Goal: Answer question/provide support: Share knowledge or assist other users

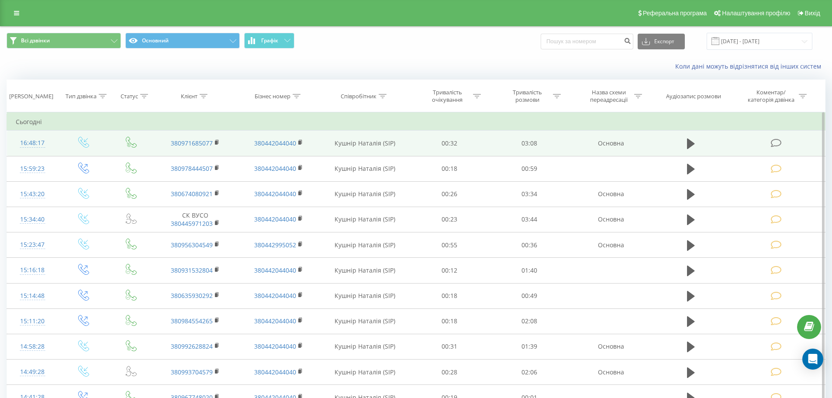
click at [775, 141] on icon at bounding box center [776, 142] width 11 height 9
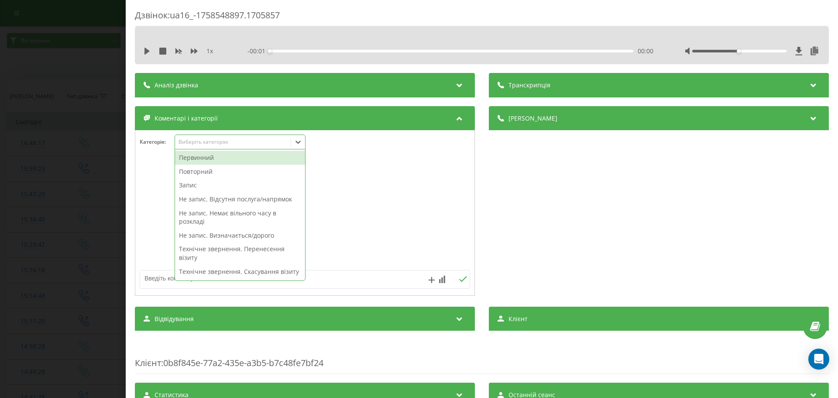
click at [300, 141] on icon at bounding box center [298, 142] width 9 height 9
click at [193, 186] on div "Запис" at bounding box center [240, 185] width 130 height 14
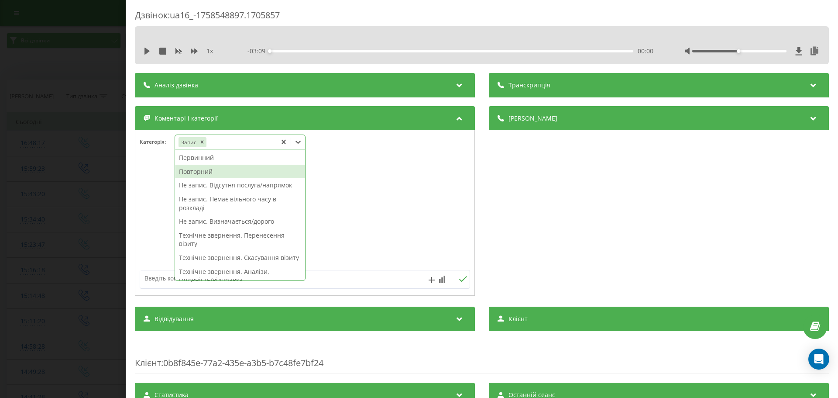
click at [201, 170] on div "Повторний" at bounding box center [240, 172] width 130 height 14
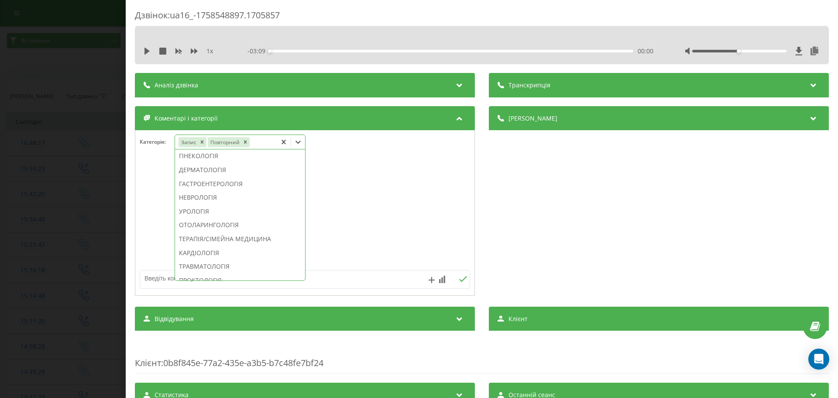
scroll to position [307, 0]
click at [215, 152] on div "ГІНЕКОЛОГІЯ" at bounding box center [240, 145] width 130 height 14
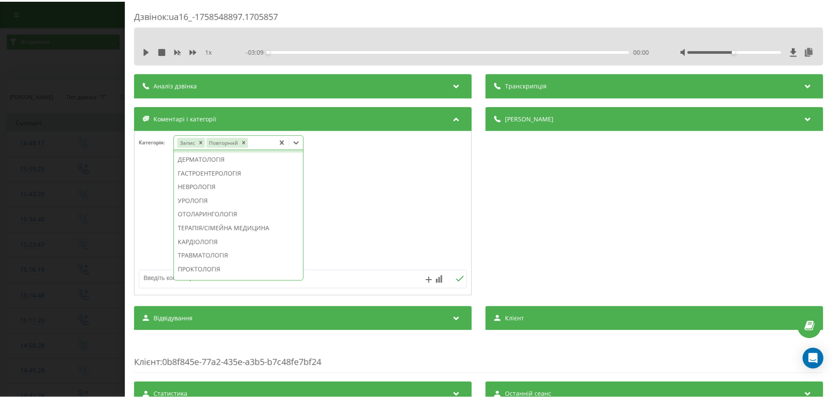
scroll to position [255, 0]
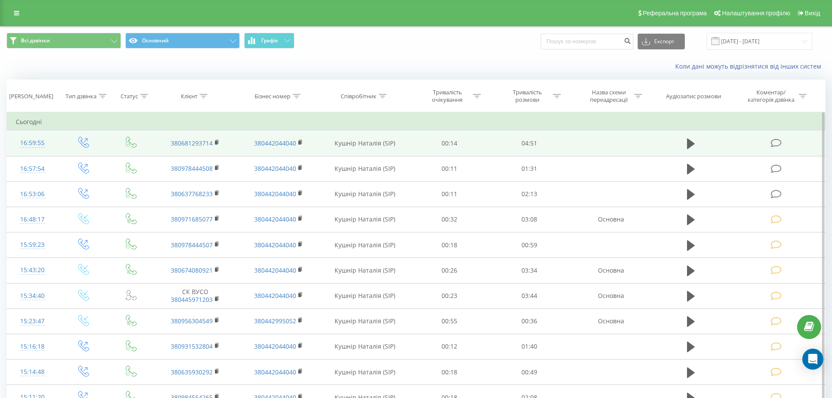
click at [773, 142] on icon at bounding box center [776, 142] width 11 height 9
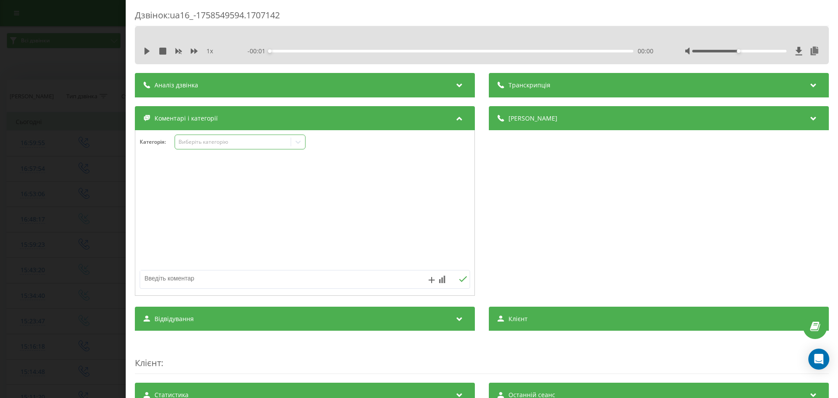
click at [300, 140] on icon at bounding box center [298, 142] width 9 height 9
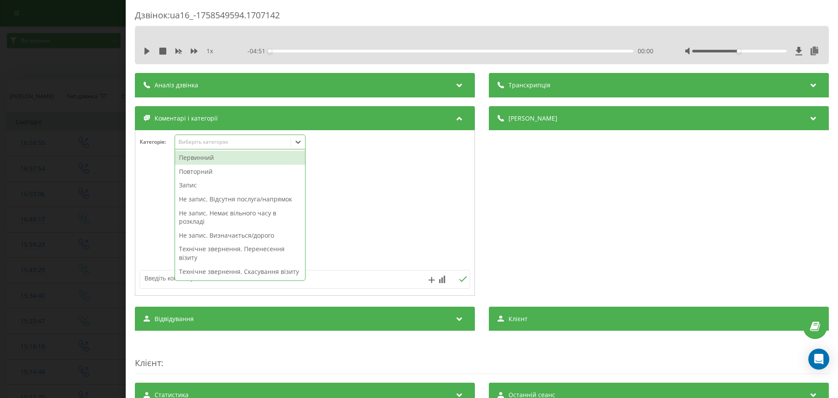
click at [195, 157] on div "Первинний" at bounding box center [240, 158] width 130 height 14
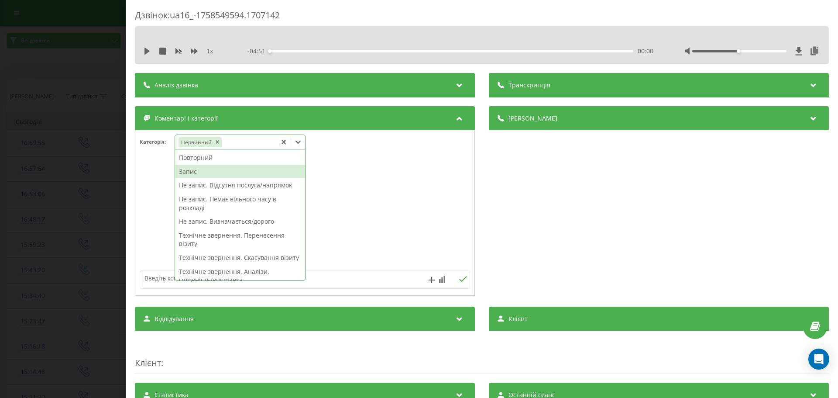
click at [189, 169] on div "Запис" at bounding box center [240, 172] width 130 height 14
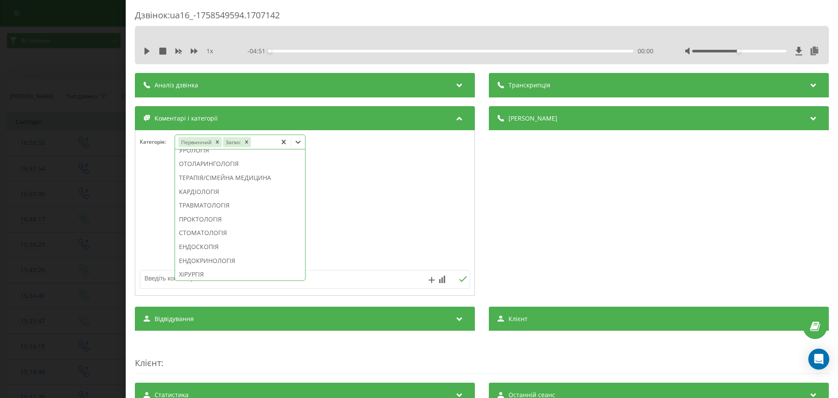
scroll to position [379, 0]
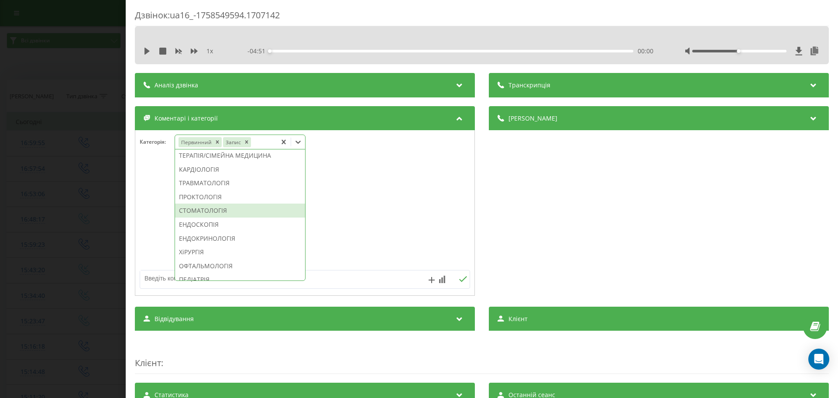
click at [228, 217] on div "СТОМАТОЛОГІЯ" at bounding box center [240, 210] width 130 height 14
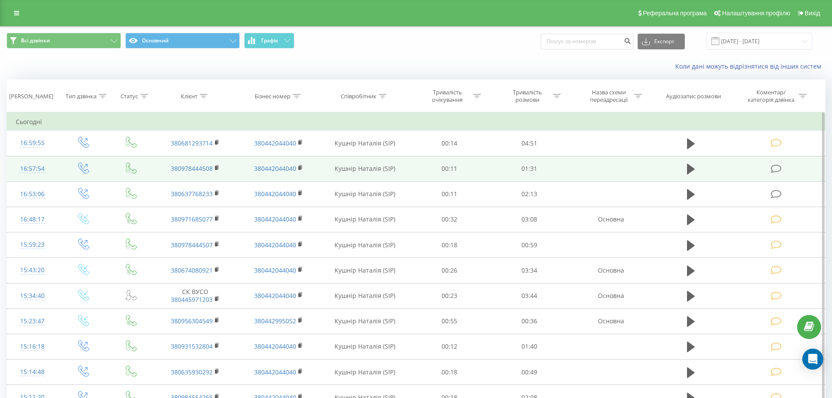
click at [779, 169] on icon at bounding box center [776, 168] width 11 height 9
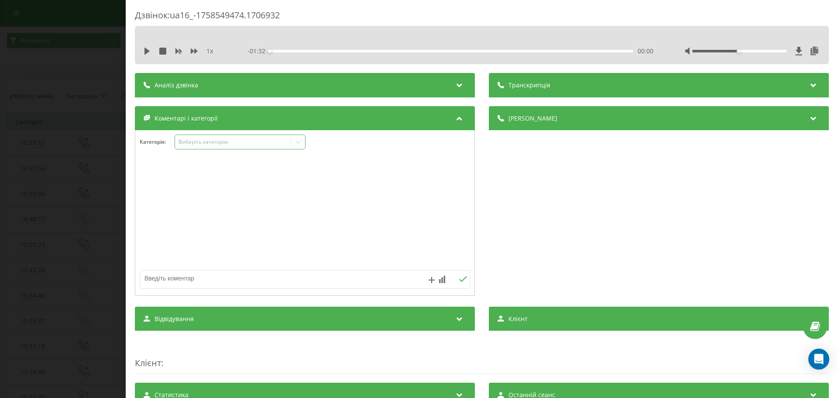
click at [299, 141] on icon at bounding box center [298, 142] width 9 height 9
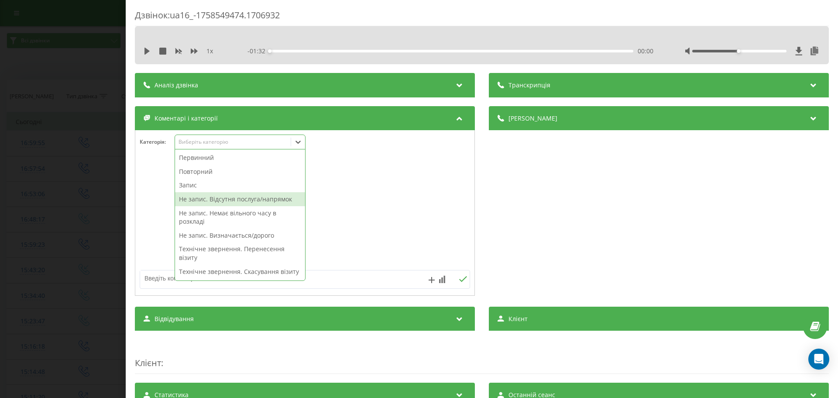
click at [224, 197] on div "Не запис. Відсутня послуга/напрямок" at bounding box center [240, 199] width 130 height 14
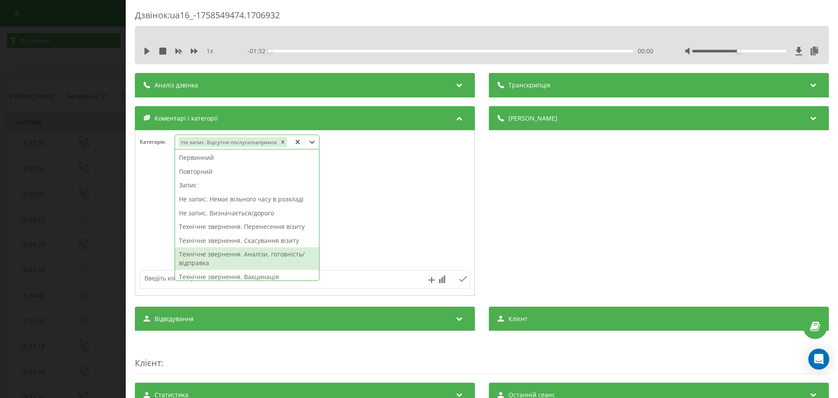
click at [152, 277] on textarea at bounding box center [272, 278] width 264 height 16
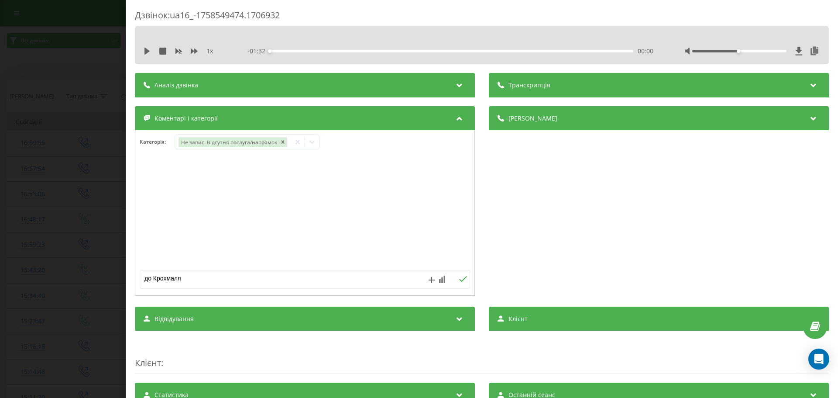
type textarea "до Крохмаля"
click at [459, 282] on icon at bounding box center [463, 279] width 8 height 6
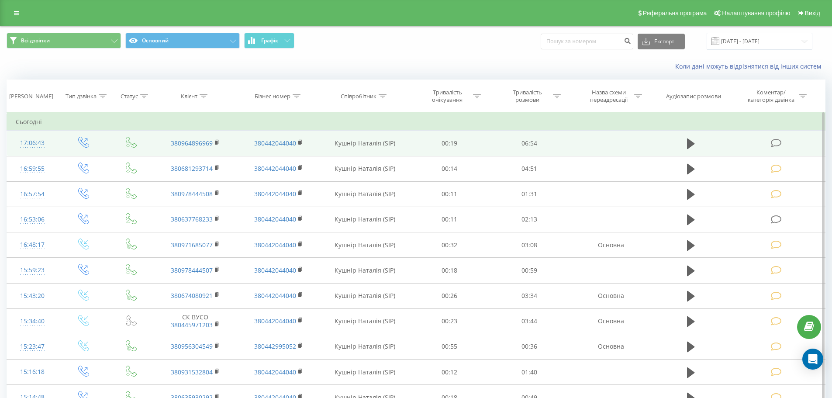
click at [771, 141] on icon at bounding box center [776, 142] width 11 height 9
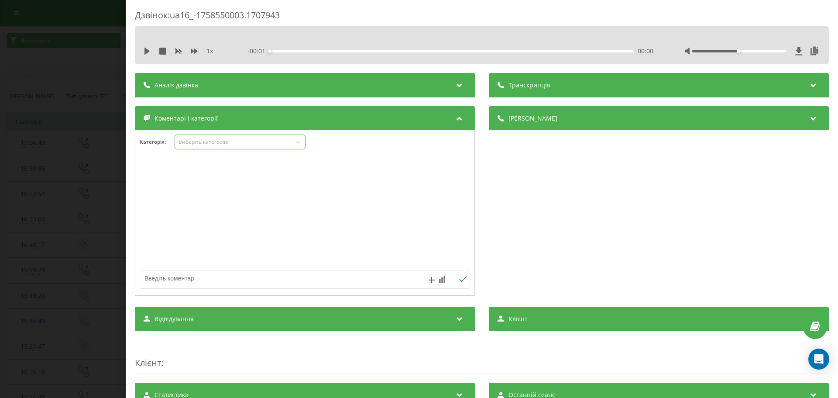
click at [295, 143] on icon at bounding box center [298, 142] width 9 height 9
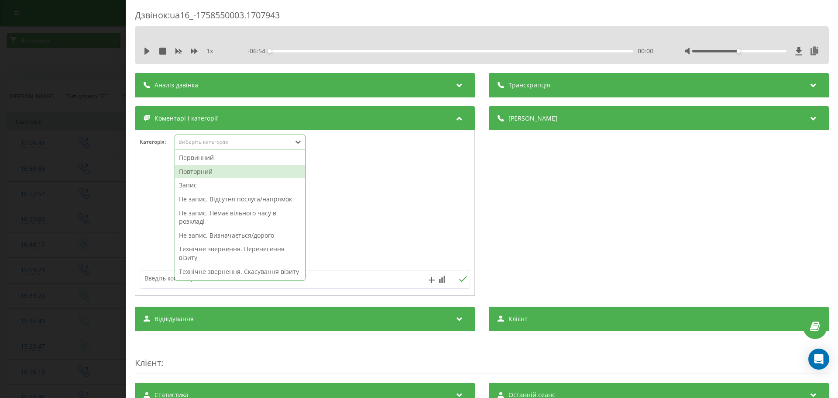
click at [204, 171] on div "Повторний" at bounding box center [240, 172] width 130 height 14
click at [189, 169] on div "Запис" at bounding box center [240, 172] width 130 height 14
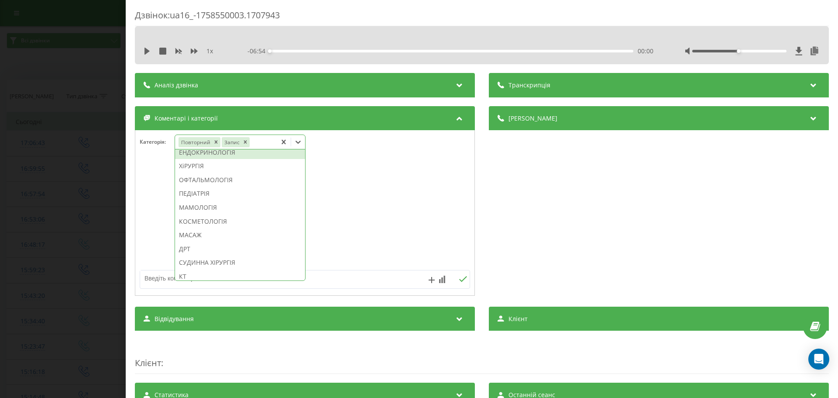
scroll to position [480, 0]
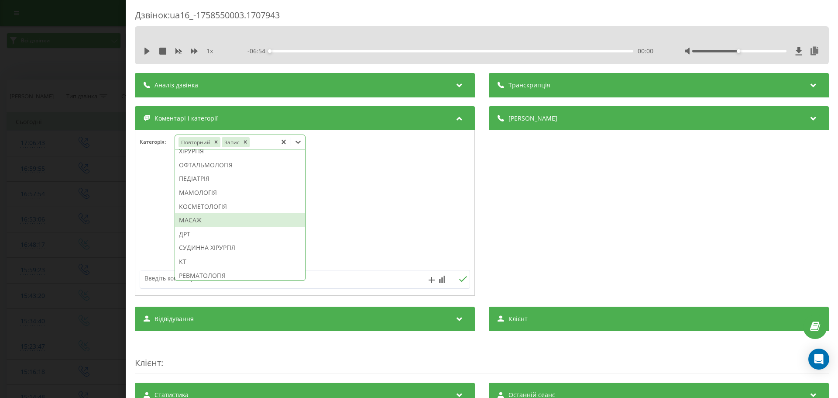
click at [200, 227] on div "МАСАЖ" at bounding box center [240, 220] width 130 height 14
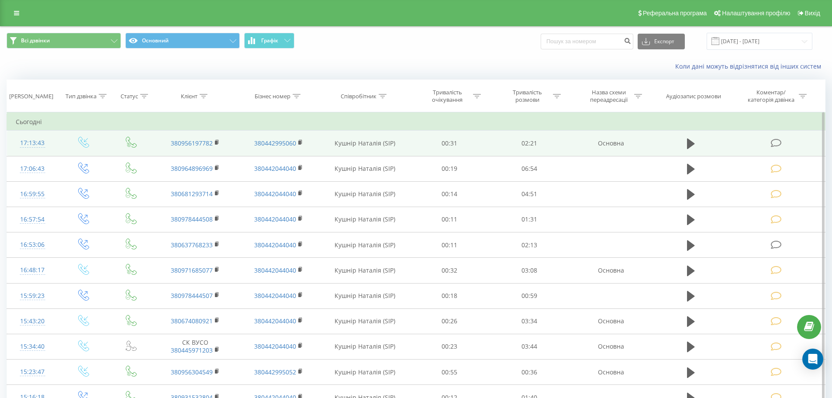
click at [777, 140] on icon at bounding box center [776, 142] width 11 height 9
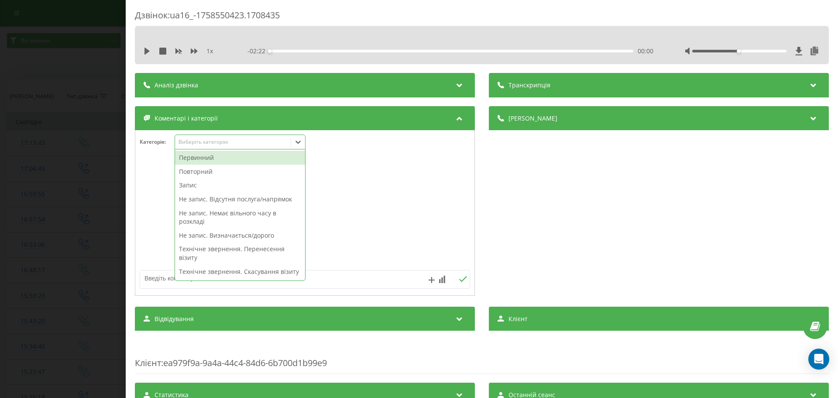
click at [296, 141] on icon at bounding box center [298, 142] width 5 height 3
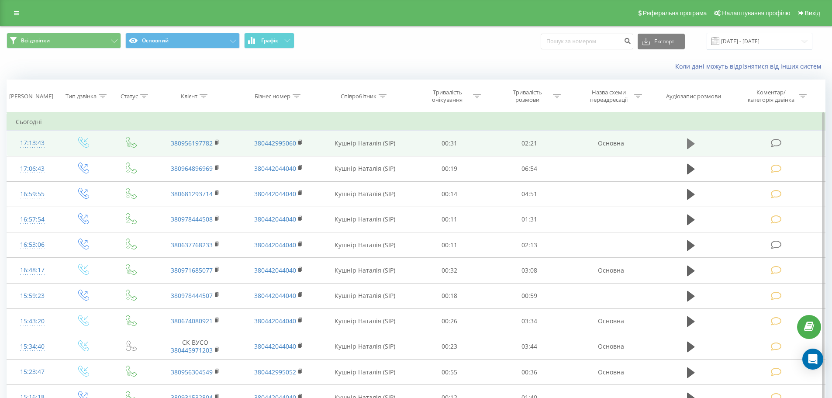
click at [687, 144] on icon at bounding box center [691, 143] width 8 height 10
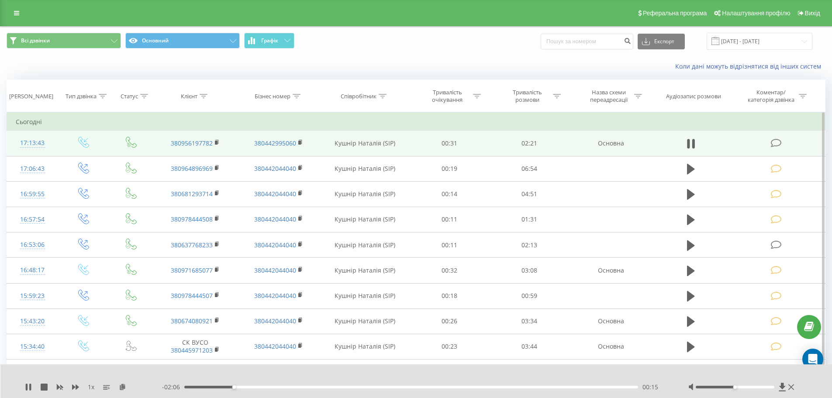
click at [777, 141] on icon at bounding box center [776, 142] width 11 height 9
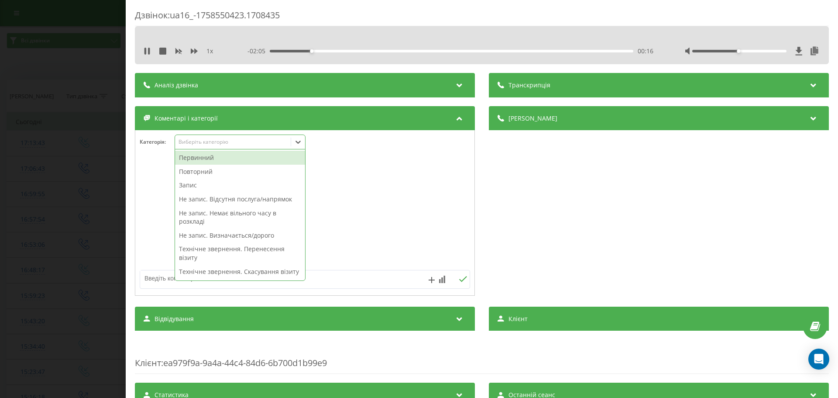
click at [296, 141] on icon at bounding box center [298, 142] width 9 height 9
click at [200, 157] on div "Первинний" at bounding box center [240, 158] width 130 height 14
click at [192, 173] on div "Запис" at bounding box center [240, 172] width 130 height 14
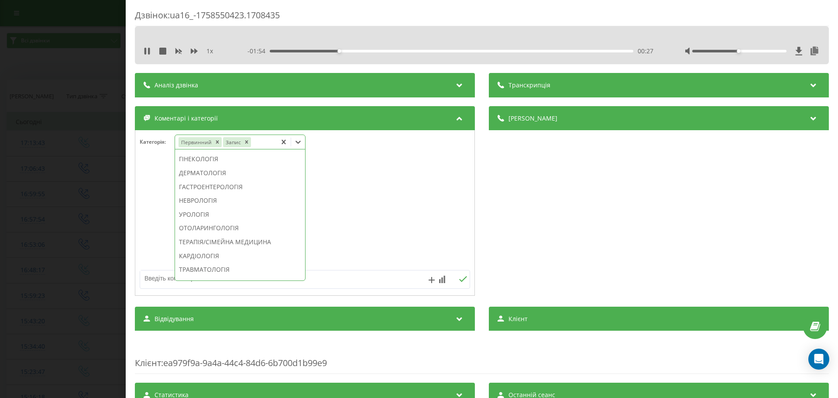
scroll to position [304, 0]
click at [202, 196] on div "НЕВРОЛОГІЯ" at bounding box center [240, 189] width 130 height 14
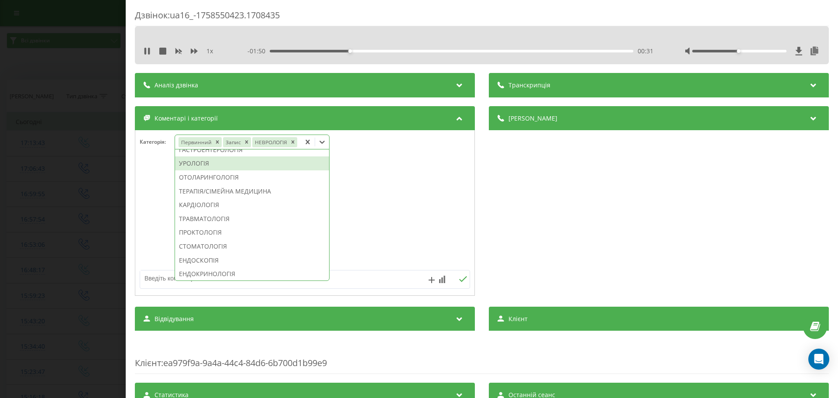
scroll to position [253, 0]
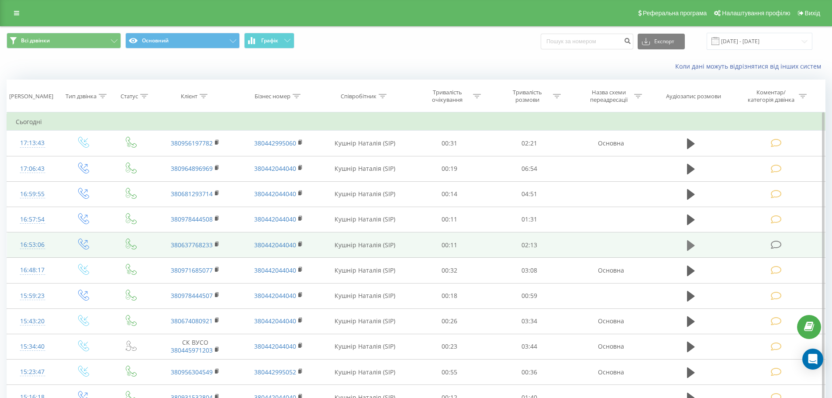
click at [691, 247] on icon at bounding box center [691, 245] width 8 height 10
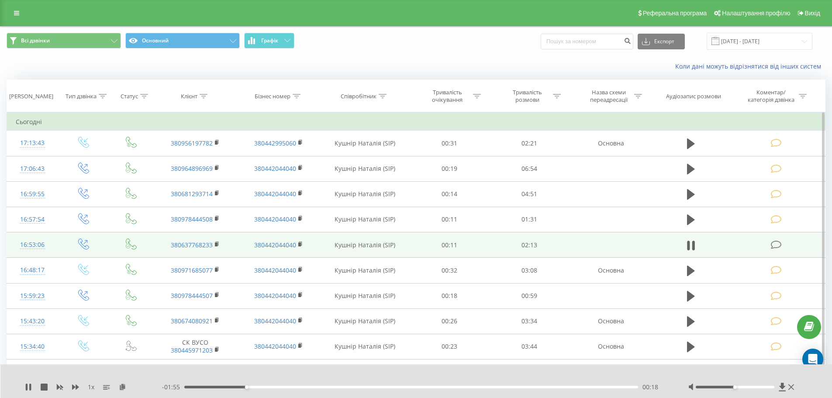
click at [777, 245] on icon at bounding box center [776, 244] width 11 height 9
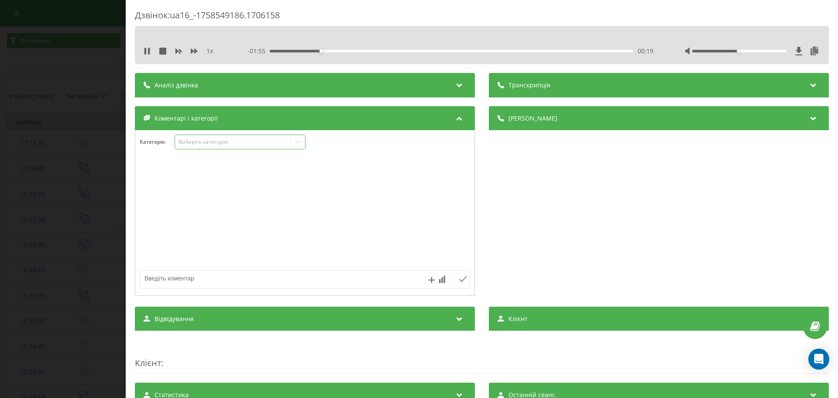
click at [298, 141] on icon at bounding box center [298, 142] width 9 height 9
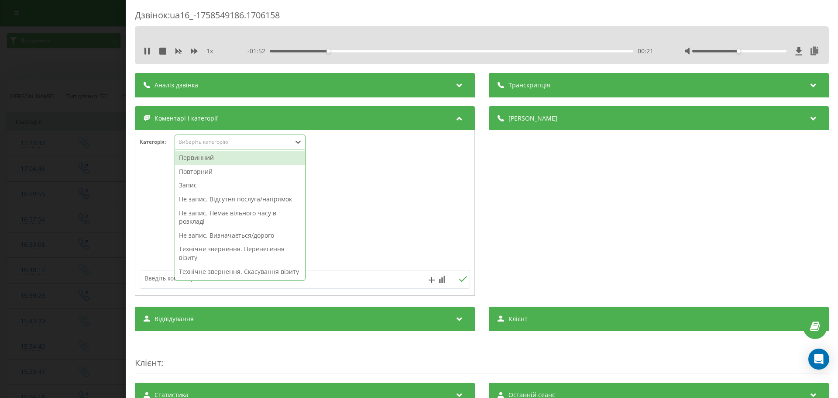
scroll to position [44, 0]
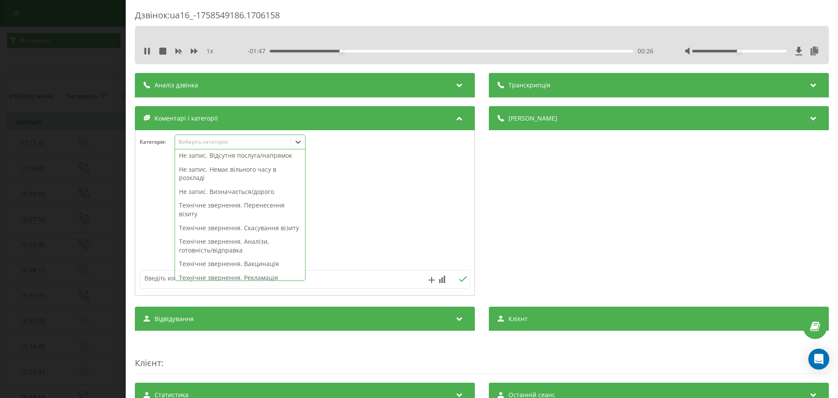
click at [225, 255] on div "Технічне звернення. Аналізи, готовність/відправка" at bounding box center [240, 245] width 130 height 22
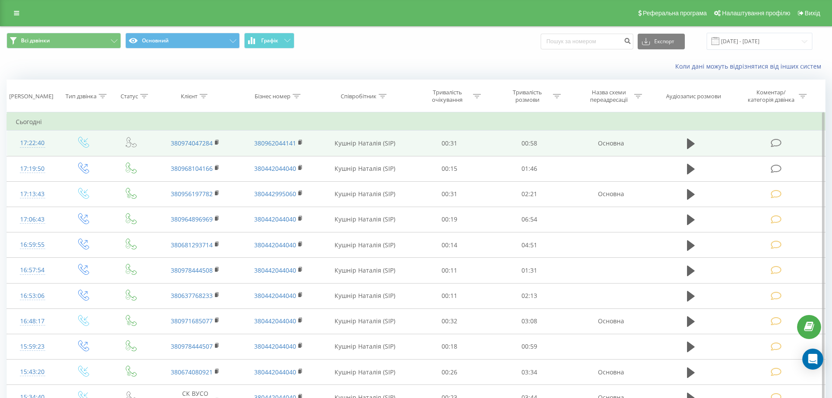
click at [772, 143] on icon at bounding box center [776, 142] width 11 height 9
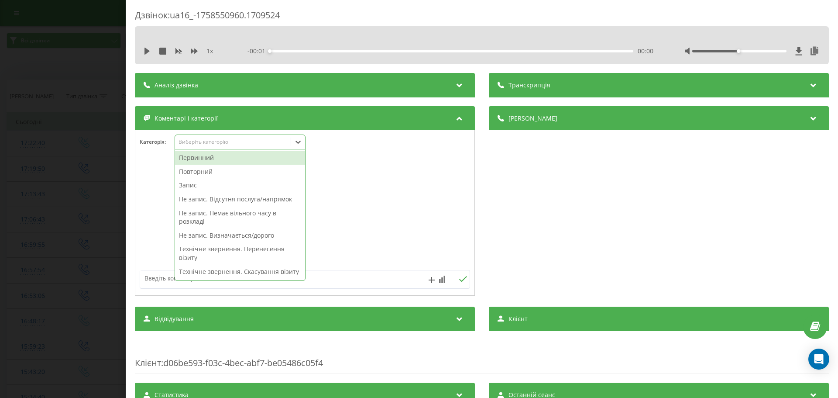
click at [300, 141] on icon at bounding box center [298, 142] width 9 height 9
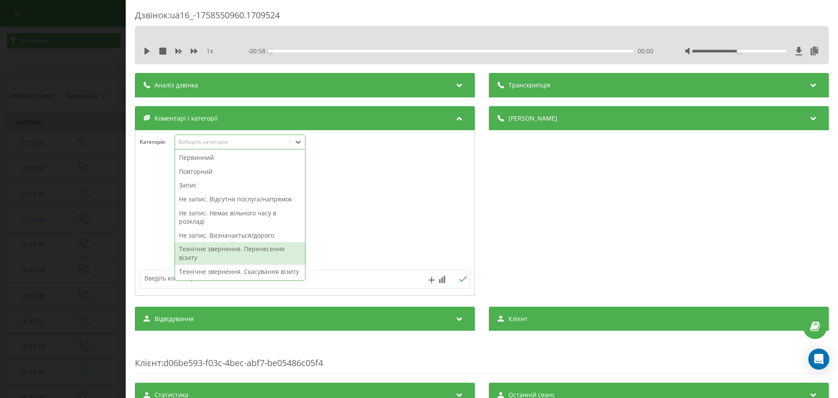
click at [200, 250] on div "Технічне звернення. Перенесення візиту" at bounding box center [240, 253] width 130 height 22
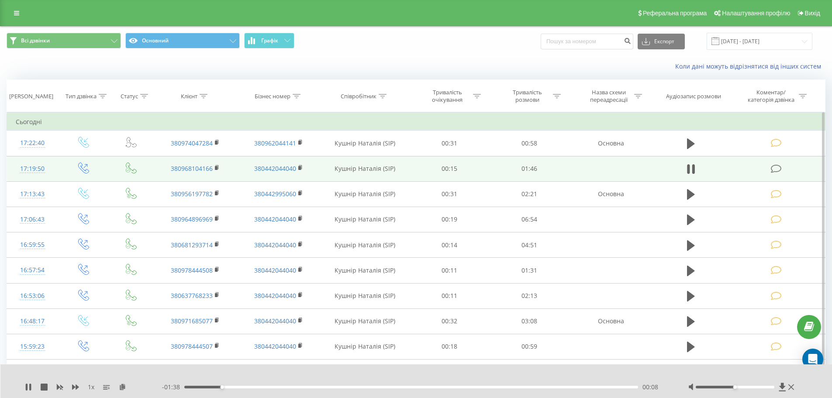
click at [776, 169] on icon at bounding box center [776, 168] width 11 height 9
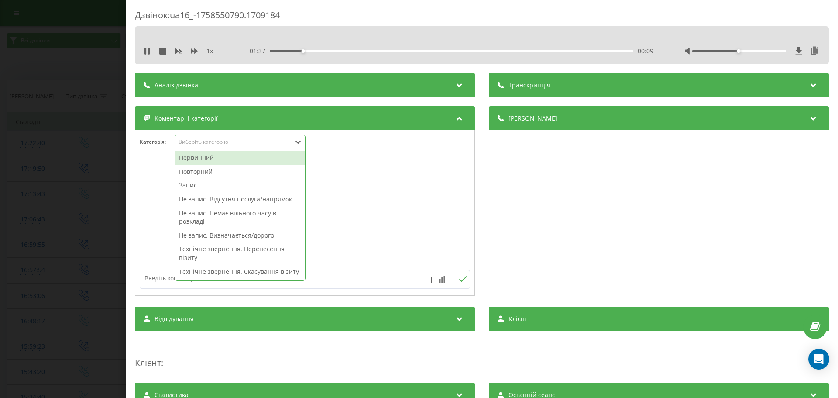
click at [298, 143] on icon at bounding box center [298, 142] width 5 height 3
click at [209, 170] on div "Повторний" at bounding box center [240, 172] width 130 height 14
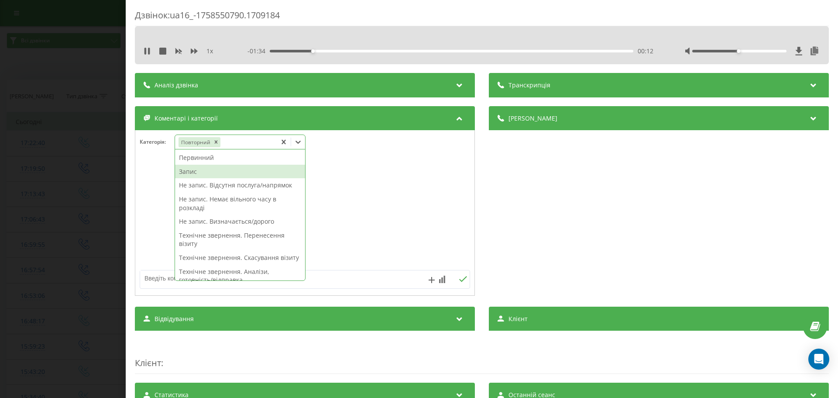
click at [200, 171] on div "Запис" at bounding box center [240, 172] width 130 height 14
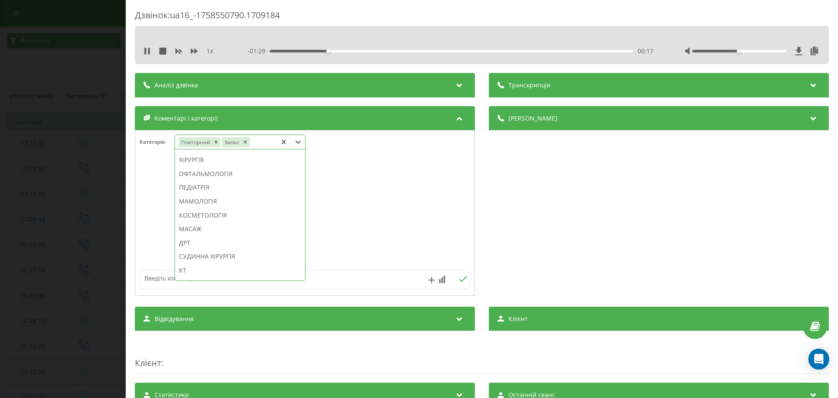
scroll to position [477, 0]
click at [222, 217] on div "КОСМЕТОЛОГІЯ" at bounding box center [240, 210] width 130 height 14
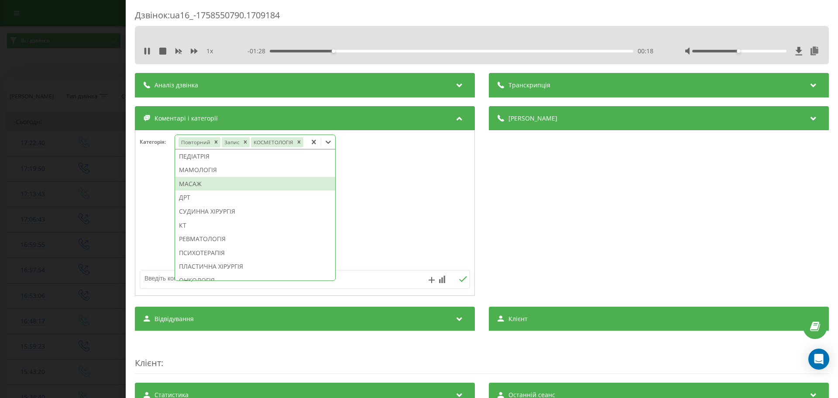
scroll to position [426, 0]
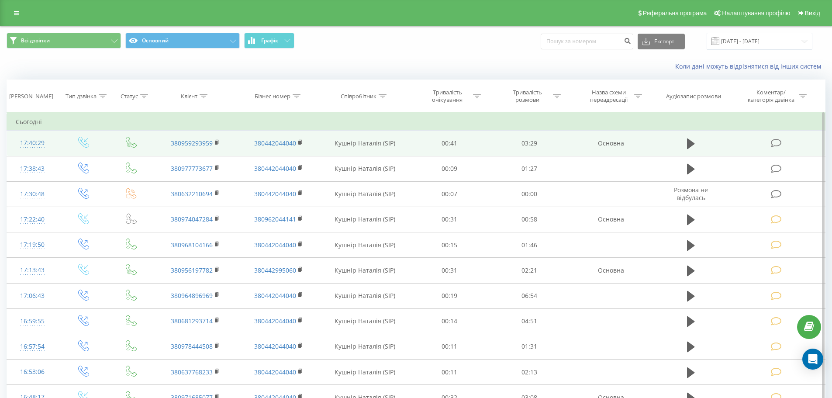
click at [779, 141] on icon at bounding box center [776, 142] width 11 height 9
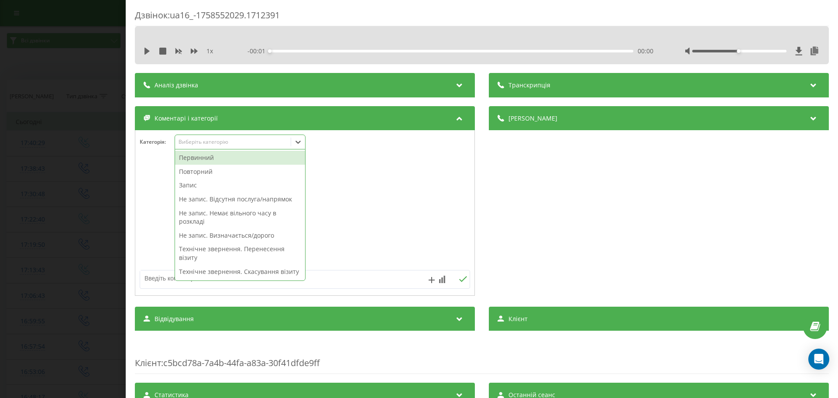
click at [298, 141] on icon at bounding box center [298, 142] width 9 height 9
click at [191, 170] on div "Повторний" at bounding box center [240, 172] width 130 height 14
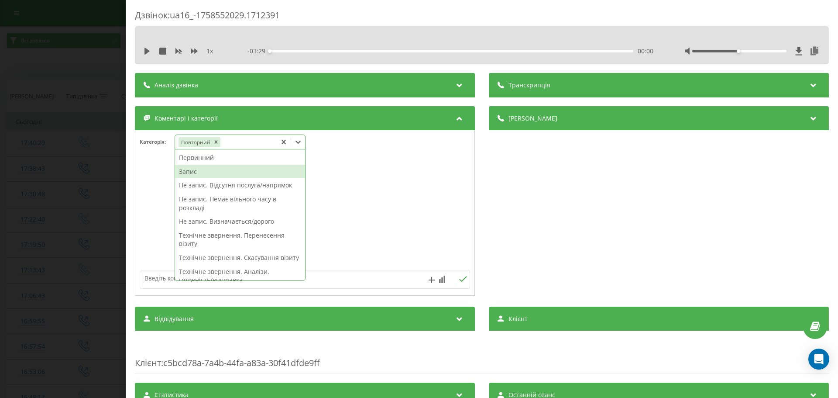
click at [191, 170] on div "Запис" at bounding box center [240, 172] width 130 height 14
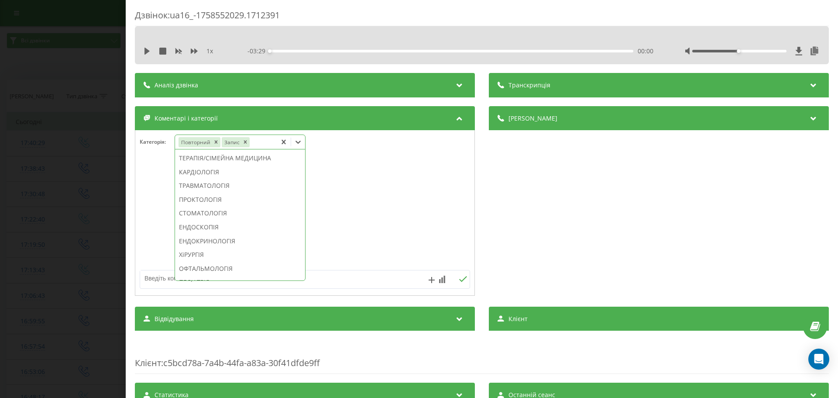
scroll to position [382, 0]
click at [232, 214] on div "СТОМАТОЛОГІЯ" at bounding box center [240, 207] width 130 height 14
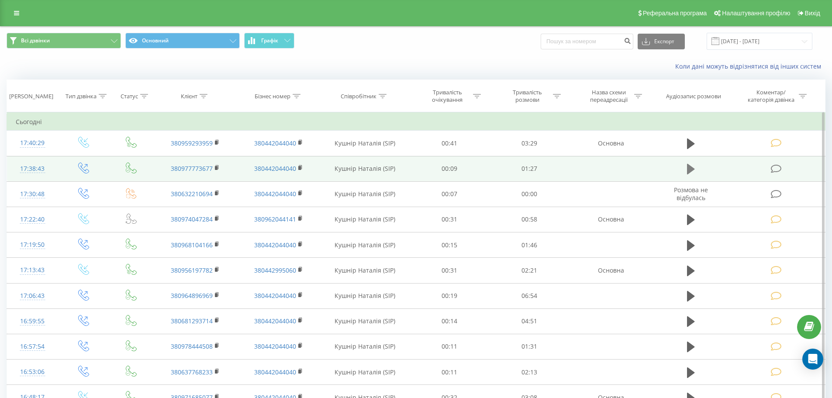
click at [692, 169] on icon at bounding box center [691, 169] width 8 height 10
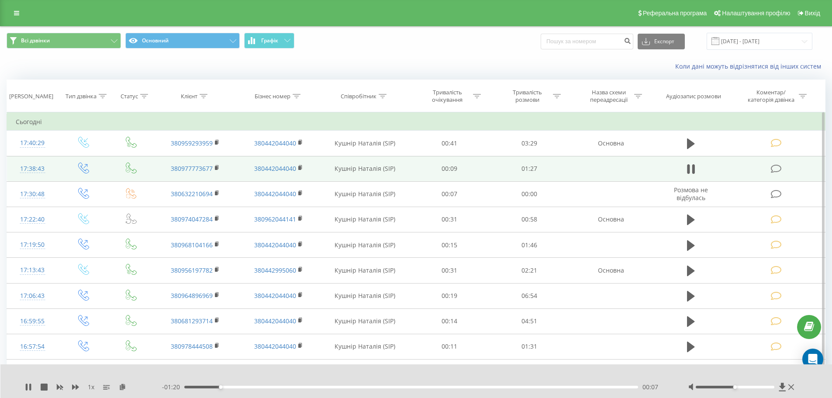
click at [779, 166] on icon at bounding box center [776, 168] width 11 height 9
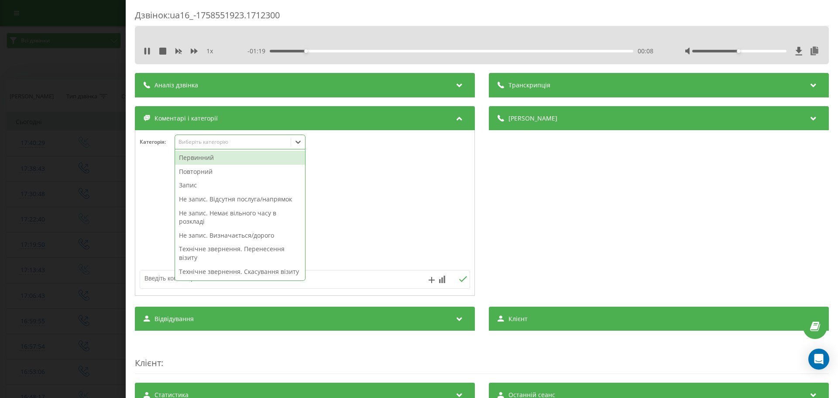
click at [299, 141] on icon at bounding box center [298, 142] width 9 height 9
click at [196, 172] on div "Повторний" at bounding box center [240, 172] width 130 height 14
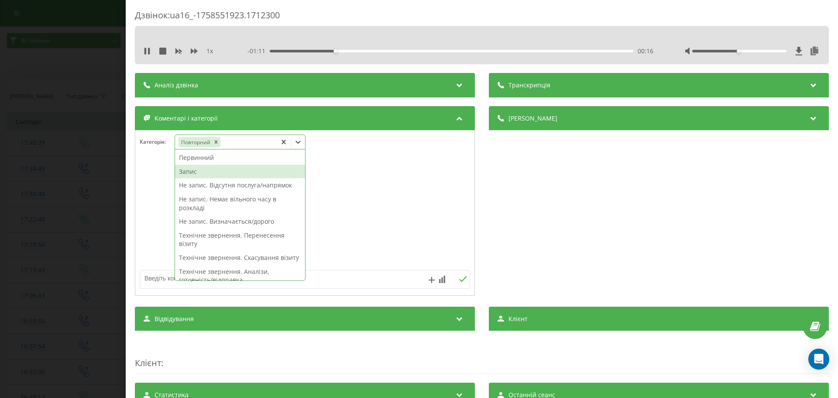
click at [196, 172] on div "Запис" at bounding box center [240, 172] width 130 height 14
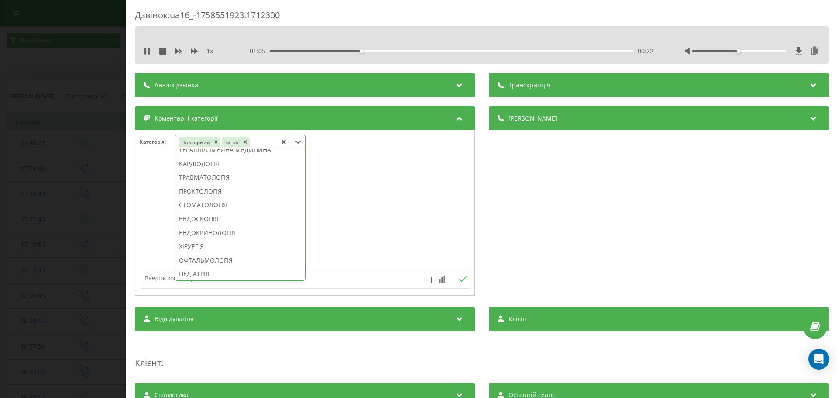
scroll to position [391, 0]
click at [206, 206] on div "СТОМАТОЛОГІЯ" at bounding box center [240, 199] width 130 height 14
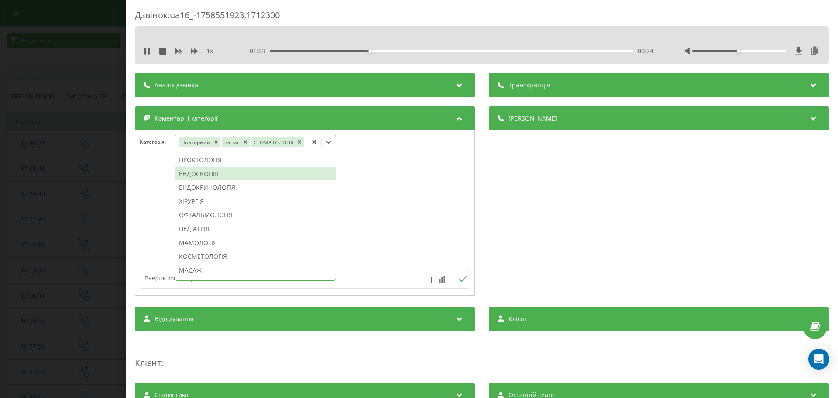
scroll to position [339, 0]
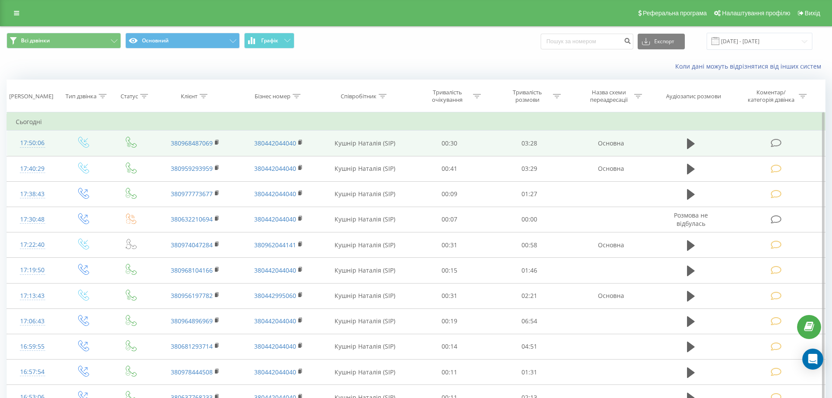
click at [775, 141] on icon at bounding box center [776, 142] width 11 height 9
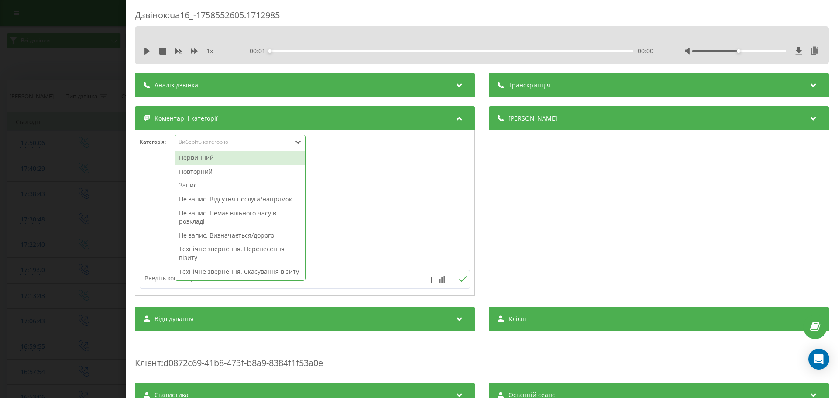
click at [301, 140] on icon at bounding box center [298, 142] width 9 height 9
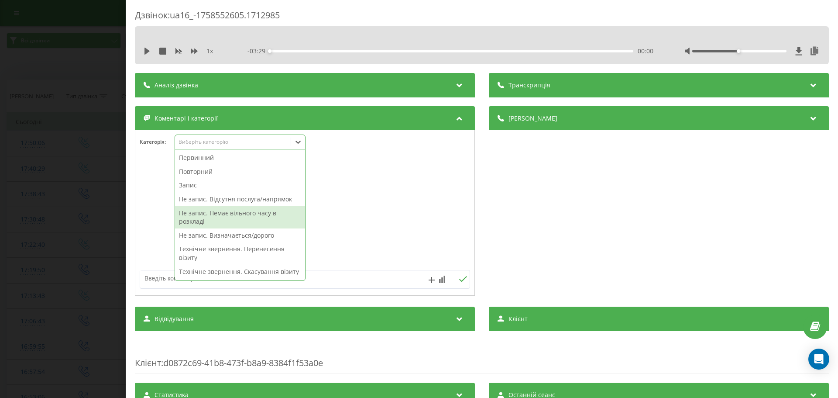
click at [225, 213] on div "Не запис. Немає вільного часу в розкладі" at bounding box center [240, 217] width 130 height 22
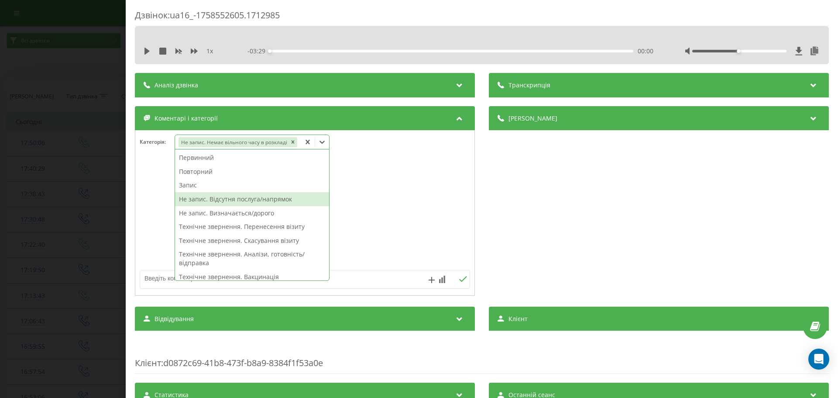
click at [322, 141] on icon at bounding box center [322, 142] width 9 height 9
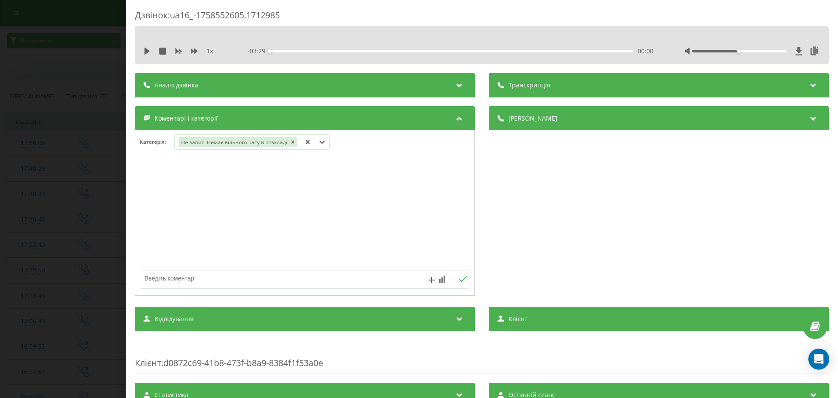
click at [322, 141] on icon at bounding box center [322, 142] width 9 height 9
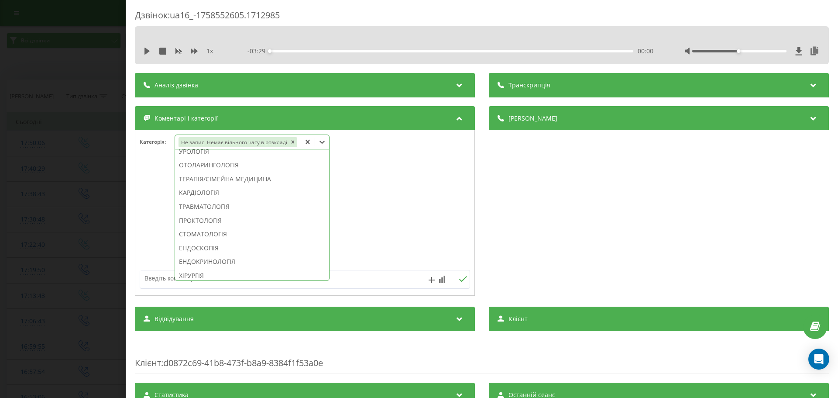
scroll to position [349, 0]
click at [224, 240] on div "ЕНДОСКОПІЯ" at bounding box center [252, 243] width 154 height 14
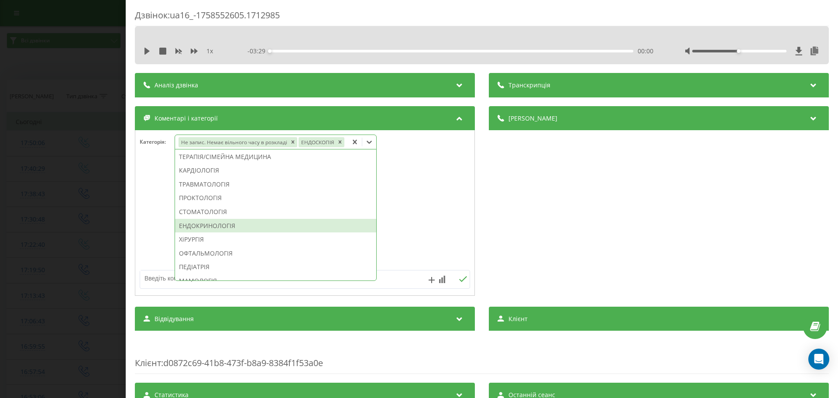
scroll to position [332, 0]
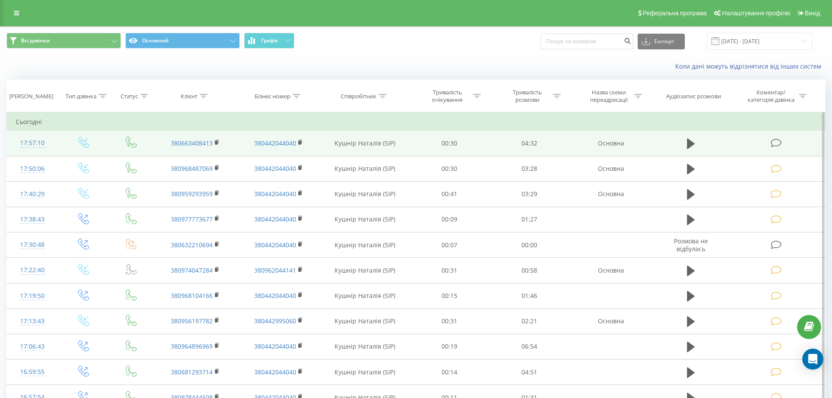
click at [774, 143] on icon at bounding box center [776, 142] width 11 height 9
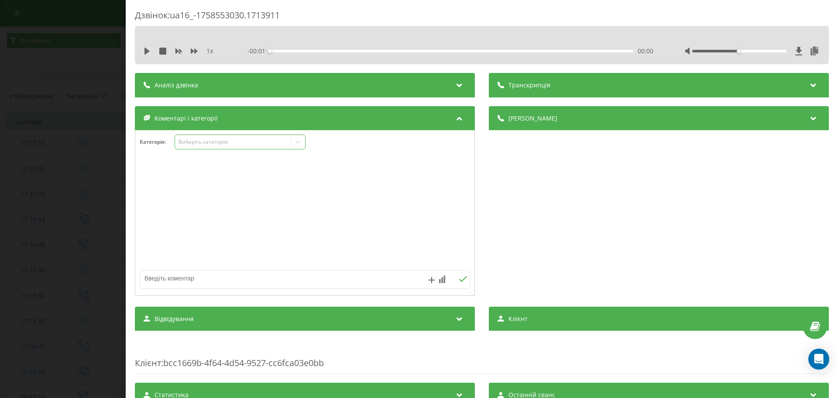
click at [297, 141] on icon at bounding box center [298, 142] width 5 height 3
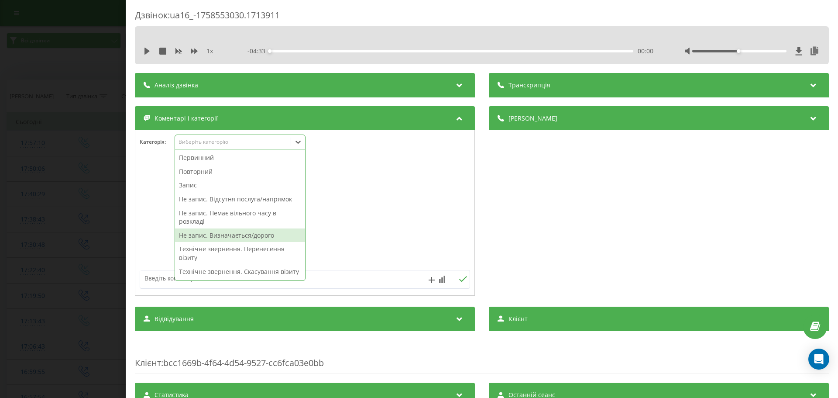
click at [256, 234] on div "Не запис. Визначається/дорого" at bounding box center [240, 235] width 130 height 14
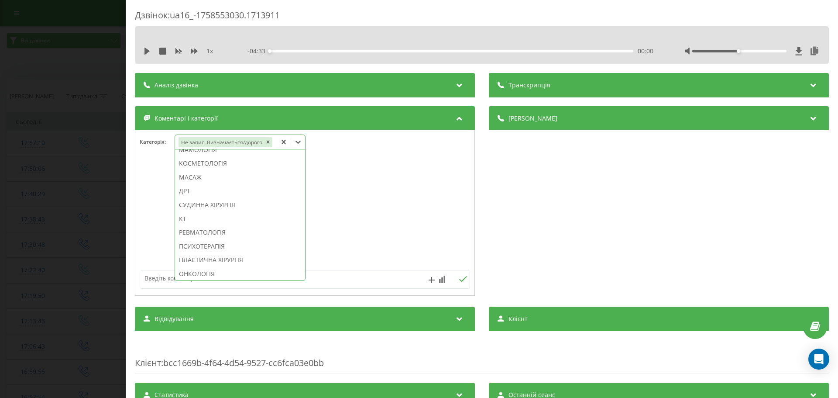
scroll to position [563, 0]
click at [238, 186] on div "СУДИННА ХІРУРГІЯ" at bounding box center [240, 179] width 130 height 14
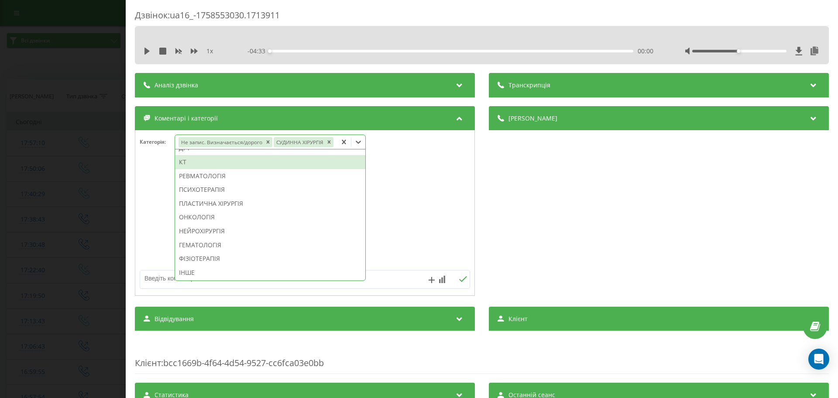
scroll to position [494, 0]
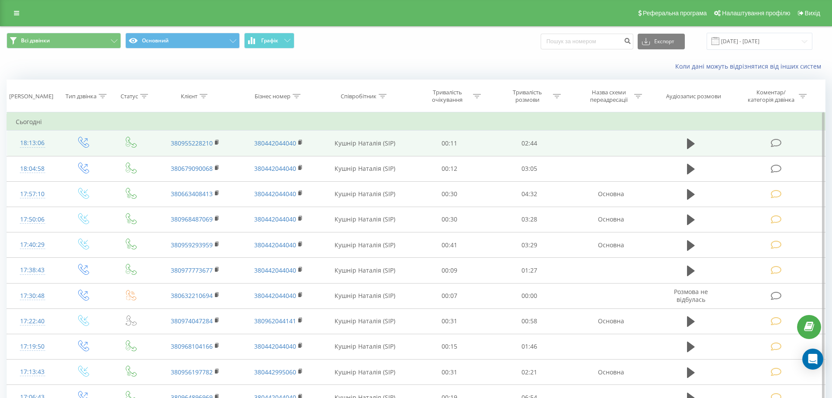
click at [775, 142] on icon at bounding box center [776, 142] width 11 height 9
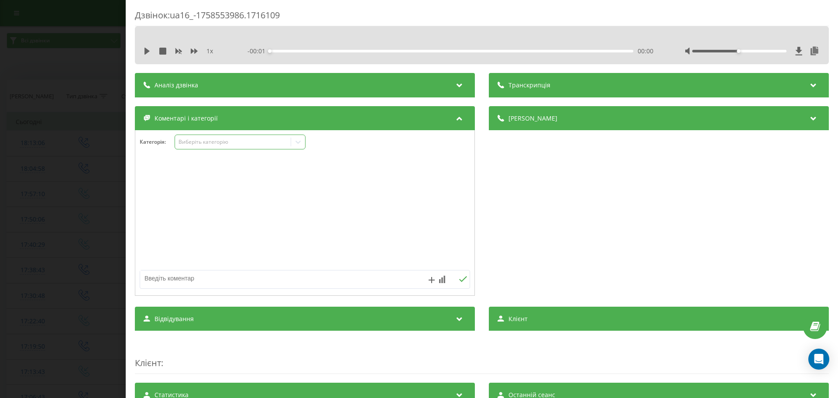
click at [298, 140] on icon at bounding box center [298, 142] width 9 height 9
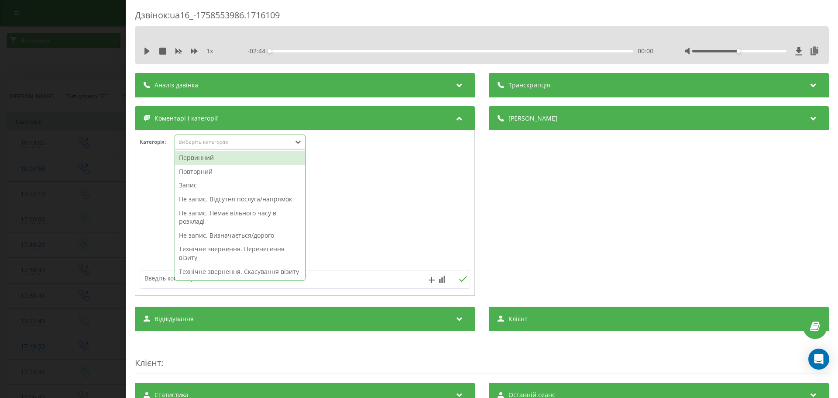
click at [190, 171] on div "Повторний" at bounding box center [240, 172] width 130 height 14
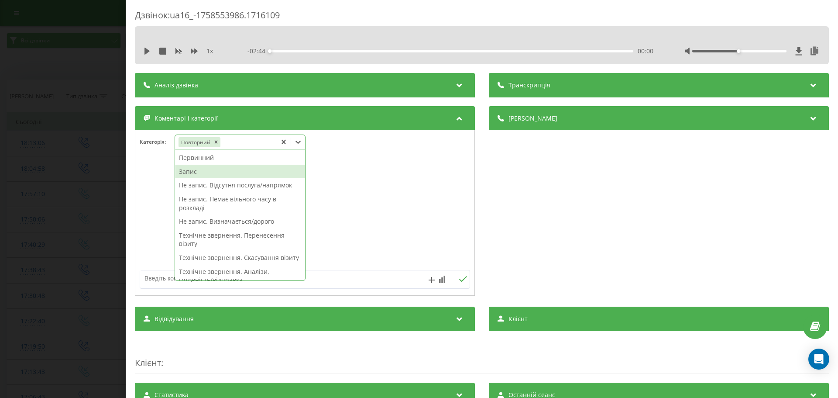
click at [190, 171] on div "Запис" at bounding box center [240, 172] width 130 height 14
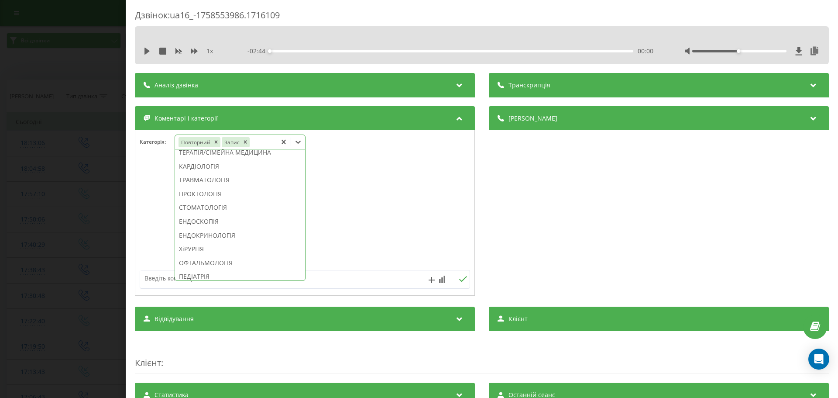
scroll to position [385, 0]
click at [222, 212] on div "СТОМАТОЛОГІЯ" at bounding box center [240, 205] width 130 height 14
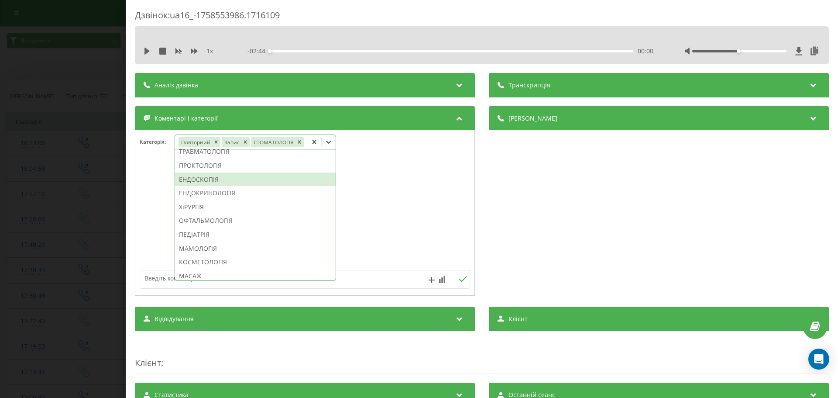
scroll to position [334, 0]
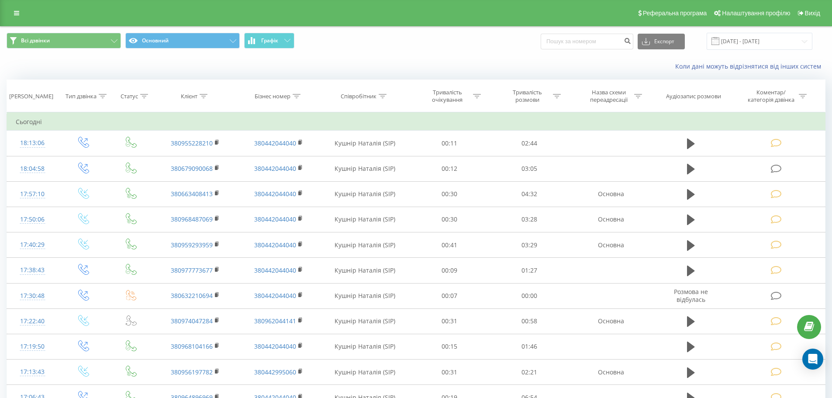
click at [687, 168] on icon at bounding box center [691, 169] width 8 height 10
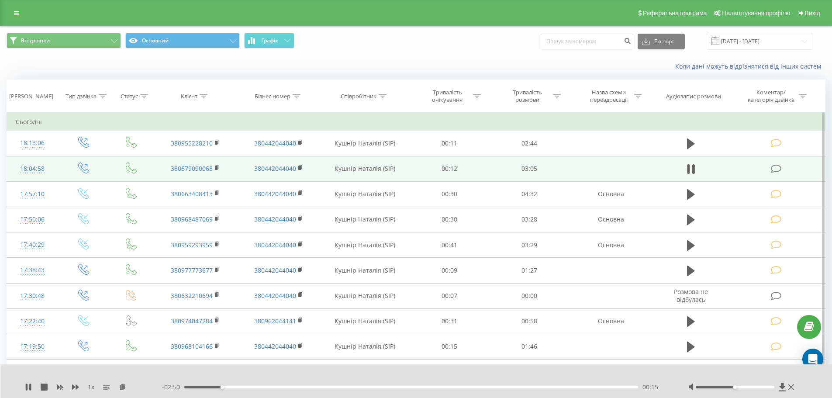
click at [775, 168] on icon at bounding box center [776, 168] width 11 height 9
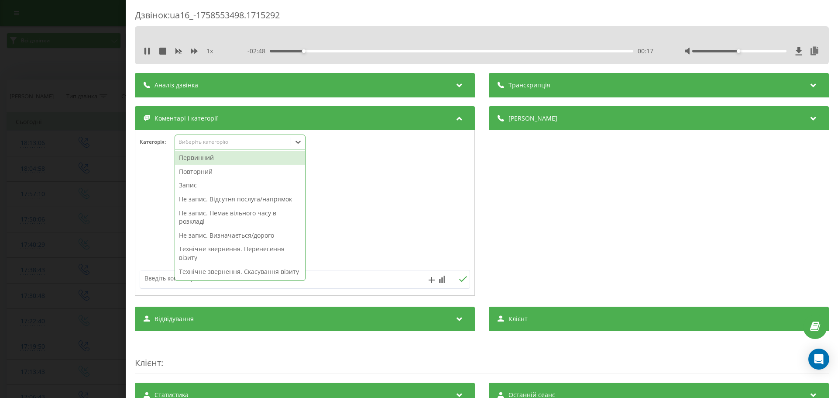
click at [299, 141] on icon at bounding box center [298, 142] width 9 height 9
click at [210, 170] on div "Повторний" at bounding box center [240, 172] width 130 height 14
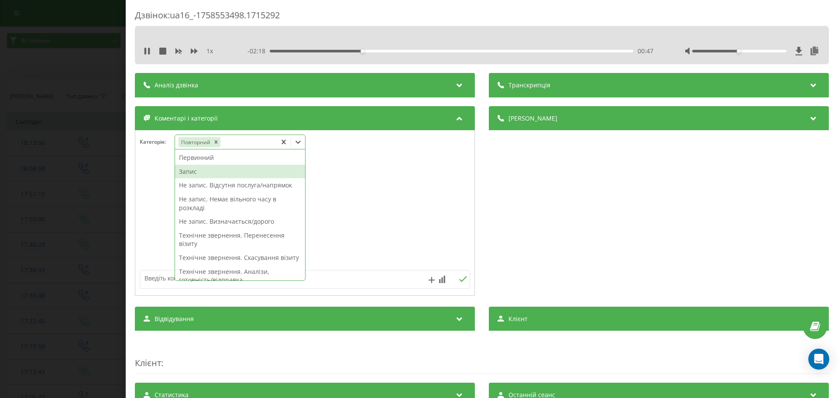
click at [190, 172] on div "Запис" at bounding box center [240, 172] width 130 height 14
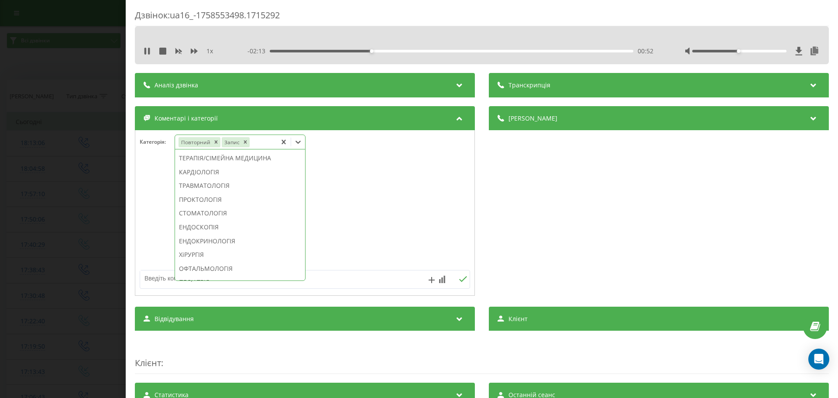
scroll to position [391, 0]
click at [198, 206] on div "СТОМАТОЛОГІЯ" at bounding box center [240, 199] width 130 height 14
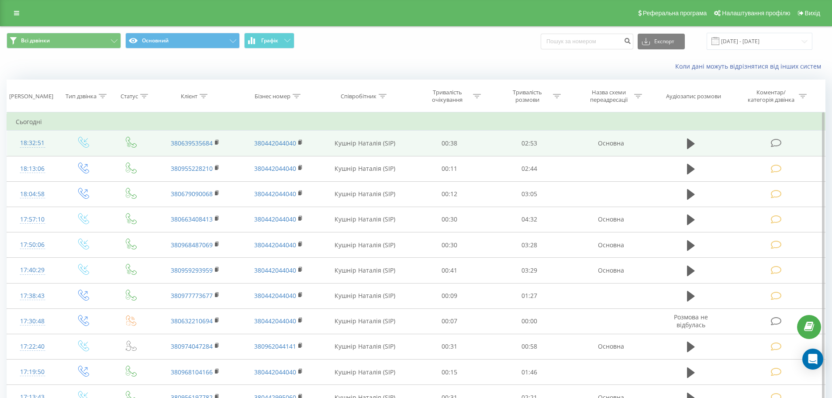
click at [773, 142] on icon at bounding box center [776, 142] width 11 height 9
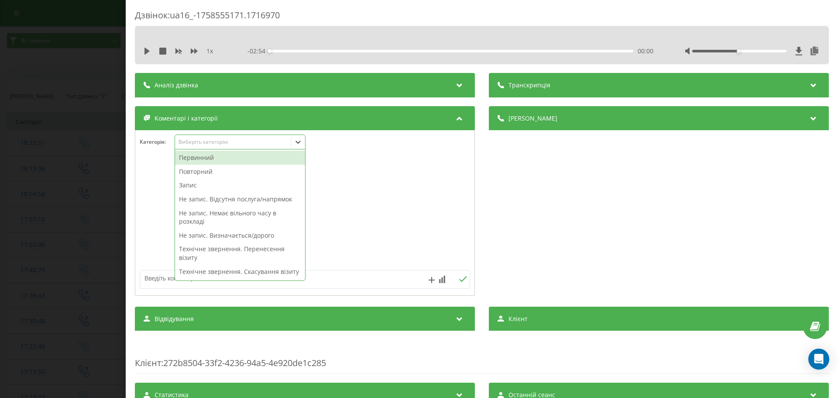
click at [297, 144] on icon at bounding box center [298, 142] width 9 height 9
click at [237, 198] on div "Не запис. Відсутня послуга/напрямок" at bounding box center [240, 199] width 130 height 14
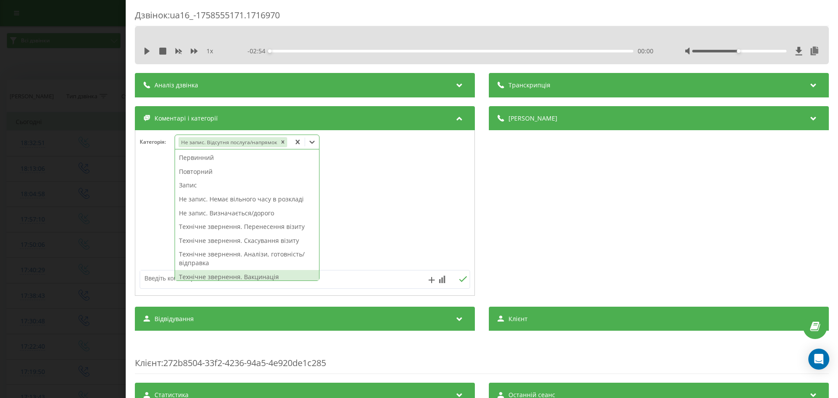
click at [165, 276] on textarea at bounding box center [272, 278] width 264 height 16
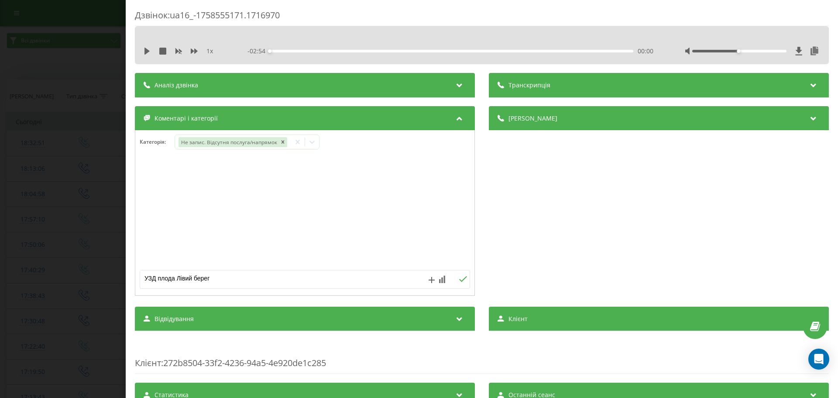
type textarea "УЗД плода Лівий берег"
click at [462, 278] on icon at bounding box center [463, 279] width 8 height 6
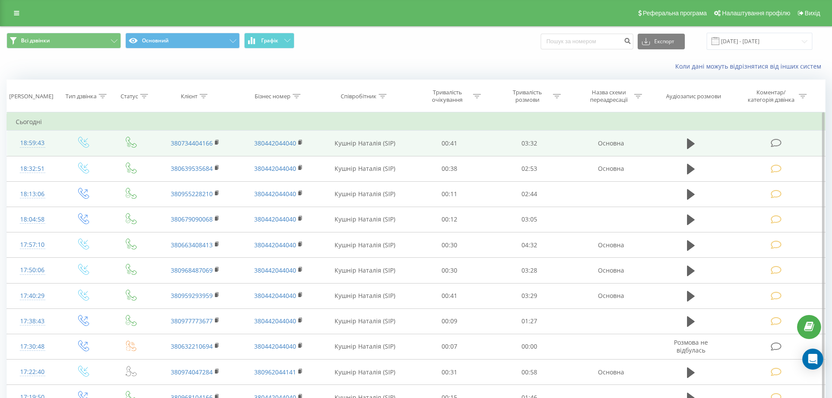
click at [773, 141] on icon at bounding box center [776, 142] width 11 height 9
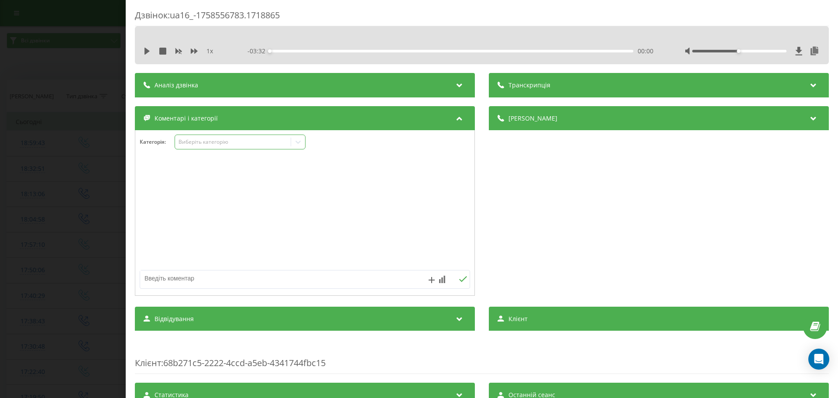
click at [297, 142] on icon at bounding box center [298, 142] width 5 height 3
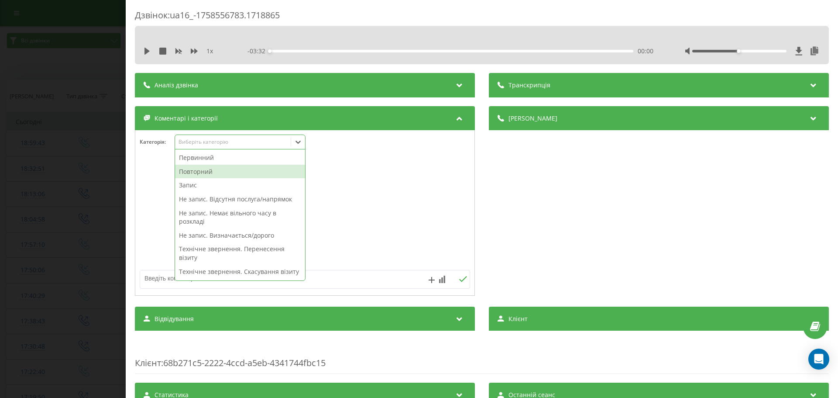
click at [213, 172] on div "Повторний" at bounding box center [240, 172] width 130 height 14
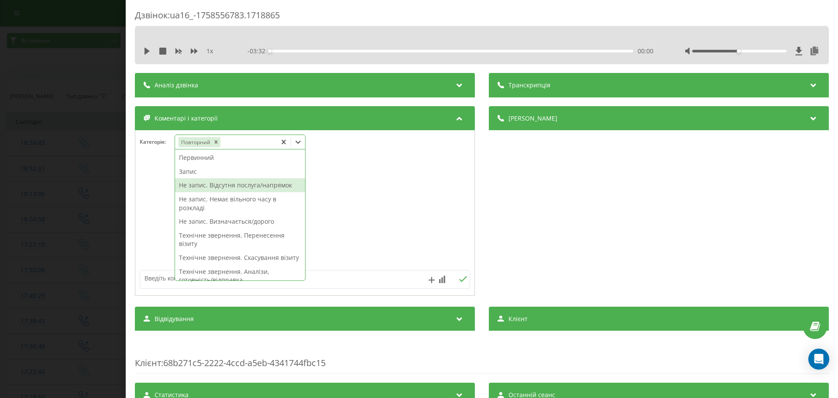
click at [194, 184] on div "Не запис. Відсутня послуга/напрямок" at bounding box center [240, 185] width 130 height 14
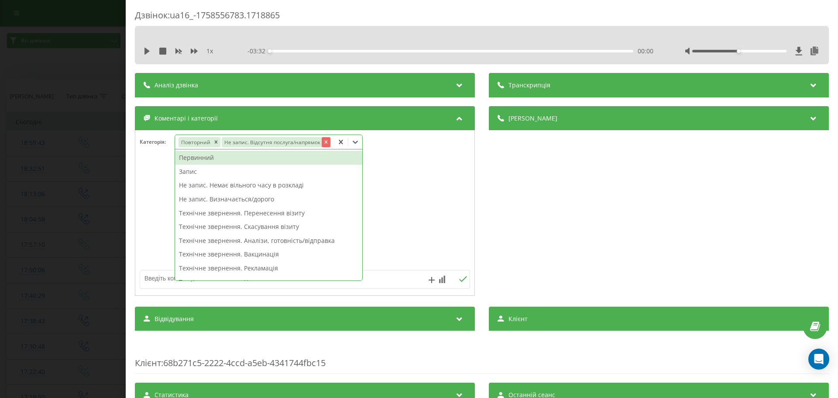
click at [324, 142] on icon "Remove Не запис. Відсутня послуга/напрямок" at bounding box center [325, 142] width 3 height 3
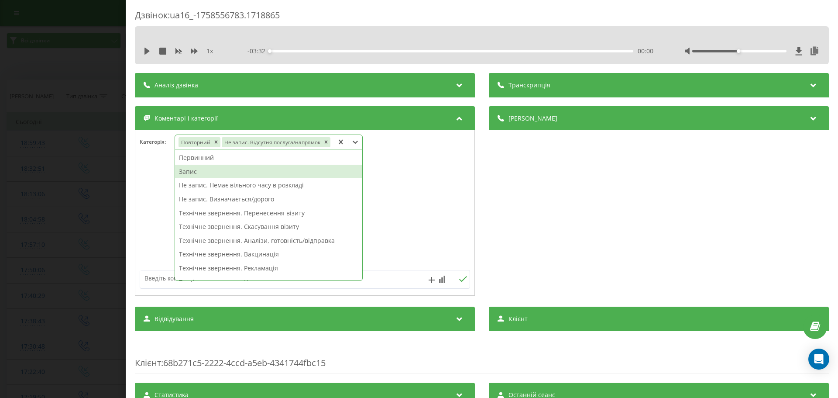
click at [190, 172] on div "Запис" at bounding box center [268, 172] width 187 height 14
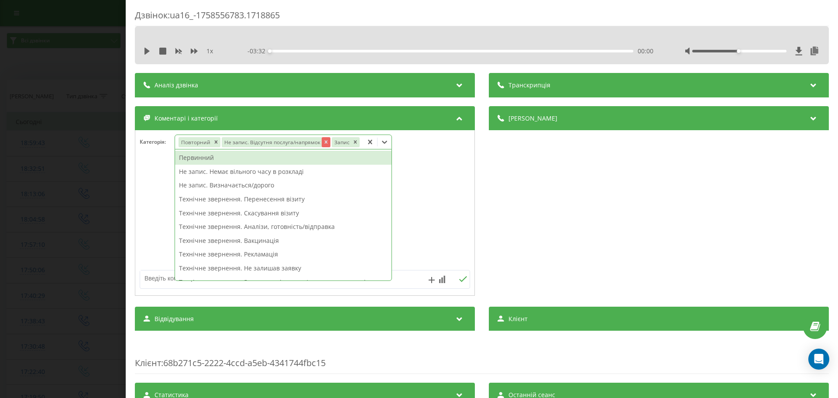
click at [325, 142] on icon "Remove Не запис. Відсутня послуга/напрямок" at bounding box center [326, 142] width 6 height 6
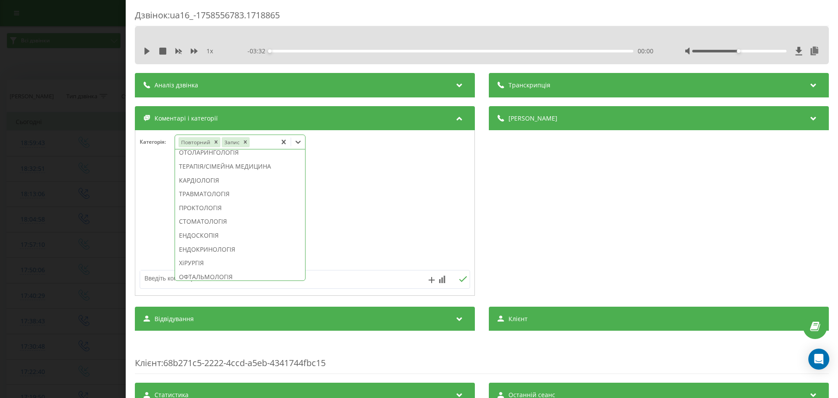
scroll to position [396, 0]
click at [230, 200] on div "СТОМАТОЛОГІЯ" at bounding box center [240, 193] width 130 height 14
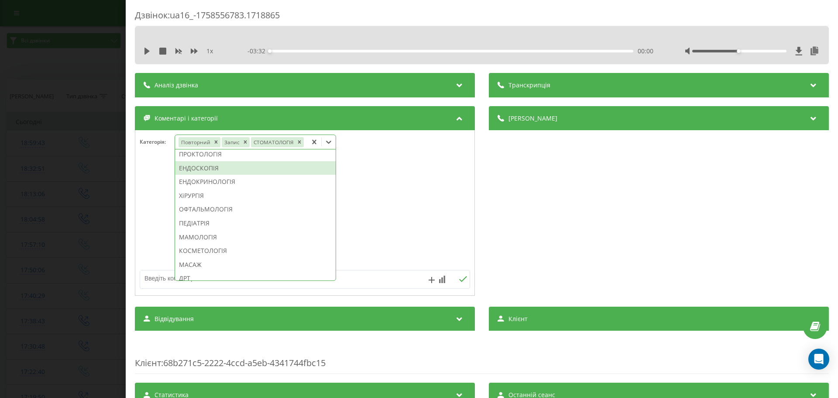
scroll to position [345, 0]
